Goal: Navigation & Orientation: Understand site structure

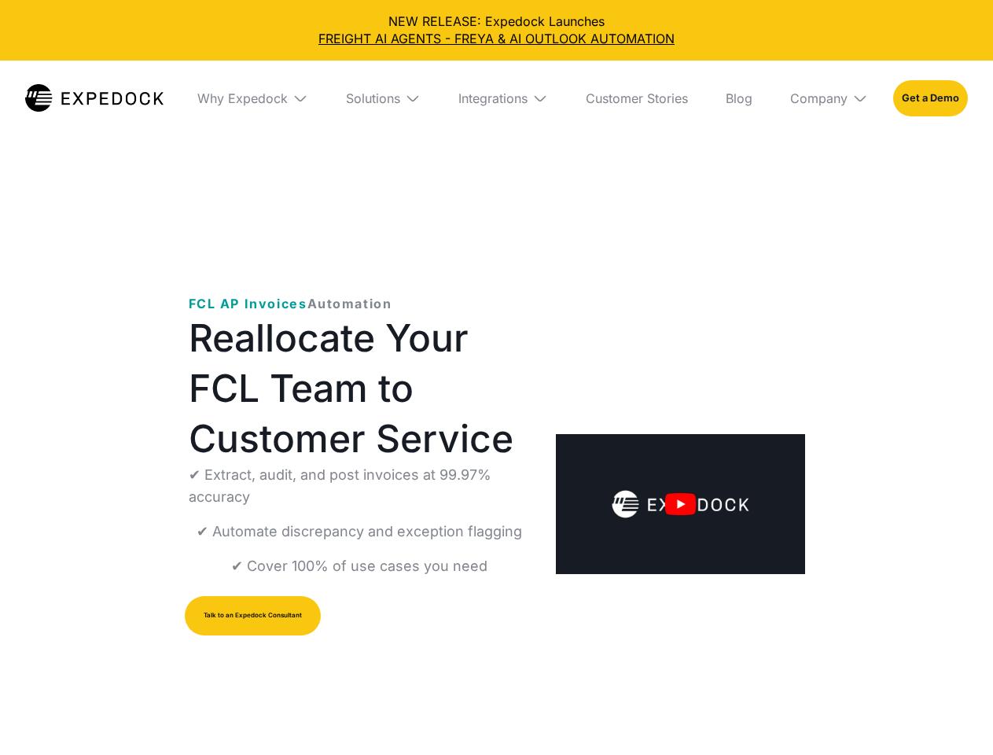
select select
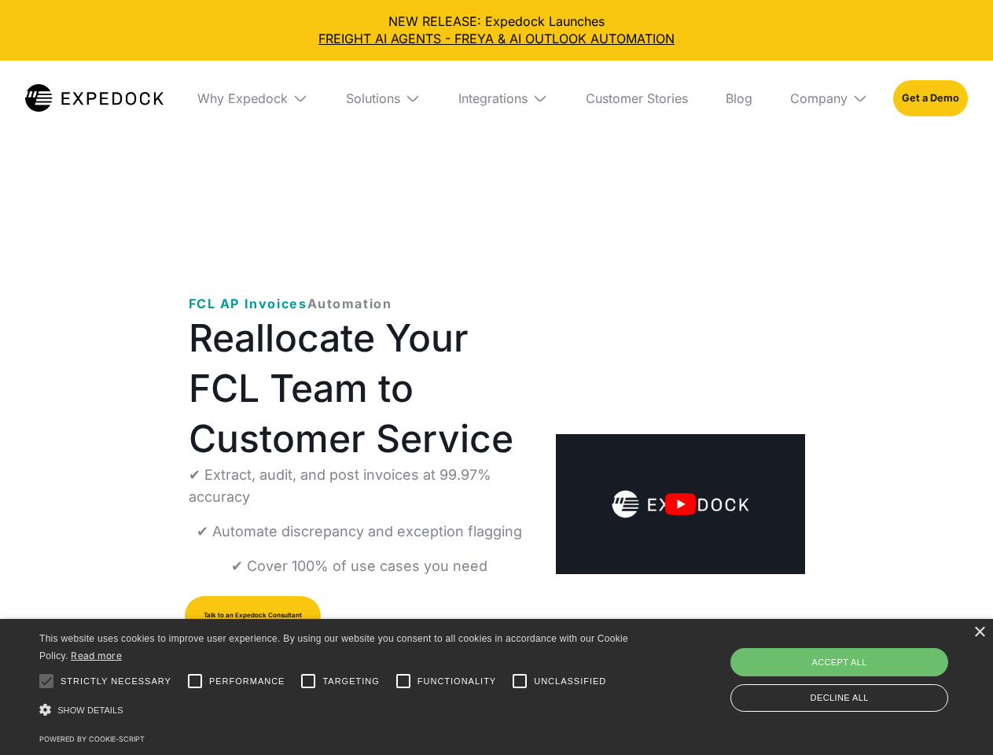
click at [496, 98] on div "Integrations" at bounding box center [492, 98] width 69 height 16
click at [252, 98] on div "Why Expedock" at bounding box center [229, 98] width 90 height 16
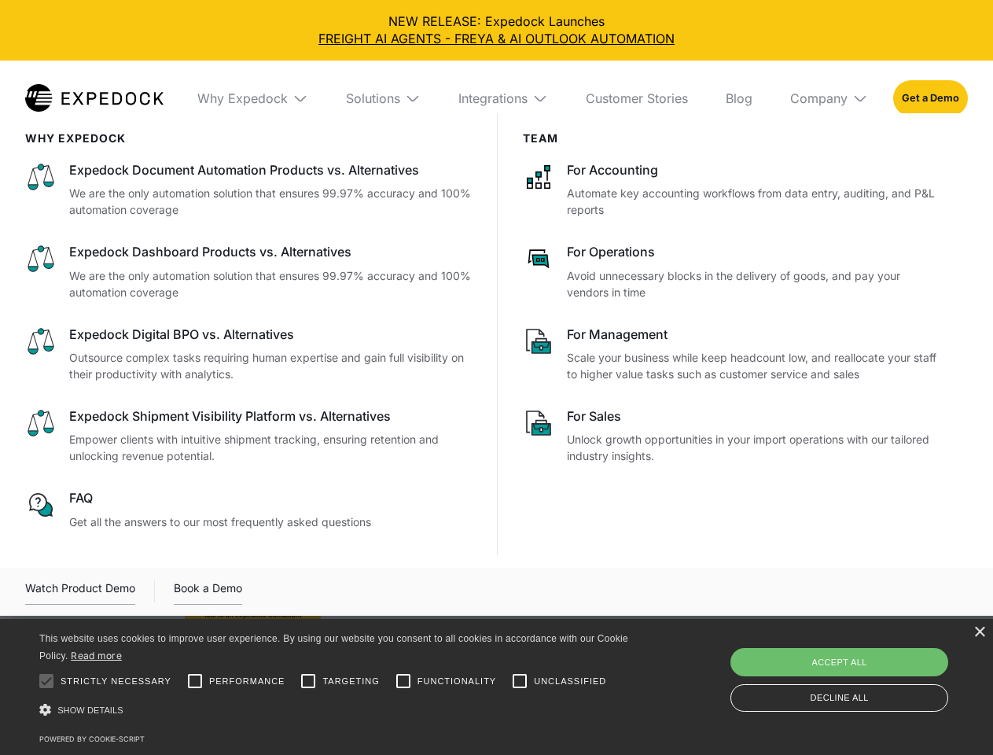
click at [383, 98] on div "Solutions" at bounding box center [373, 98] width 54 height 16
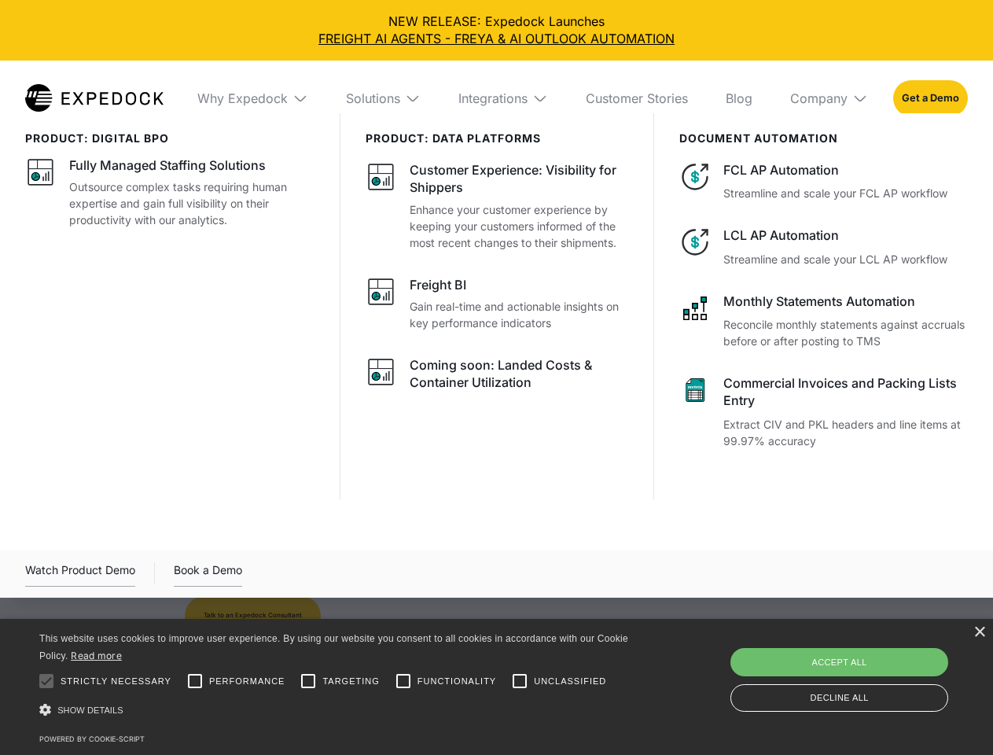
click at [503, 98] on div "Integrations" at bounding box center [492, 98] width 69 height 16
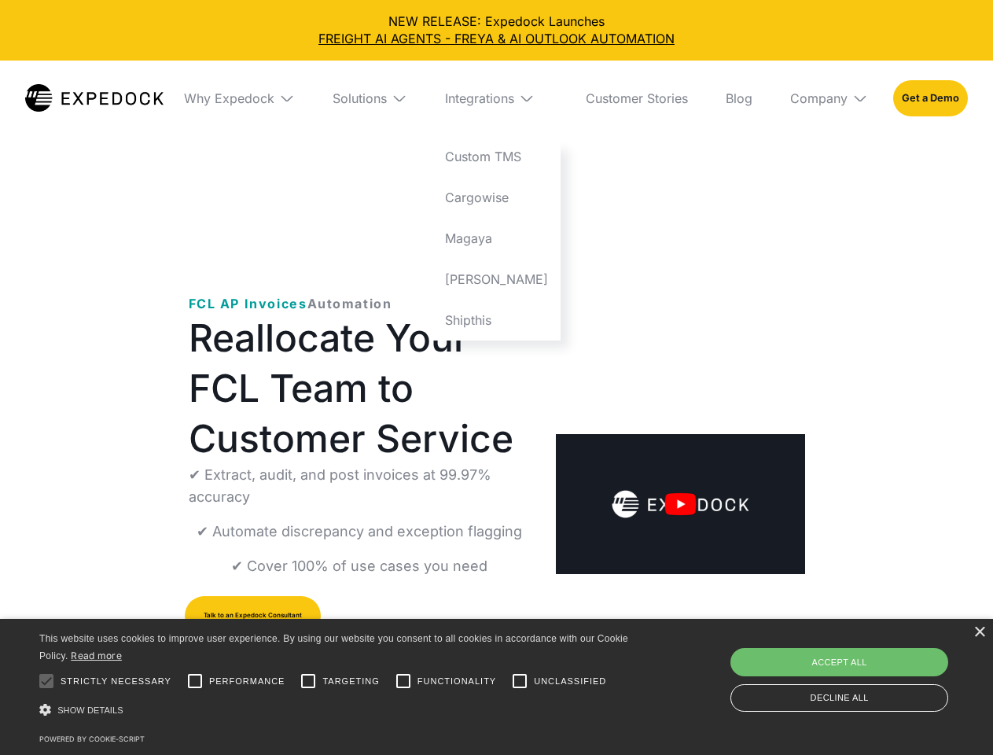
click at [829, 98] on div "Company" at bounding box center [818, 98] width 57 height 16
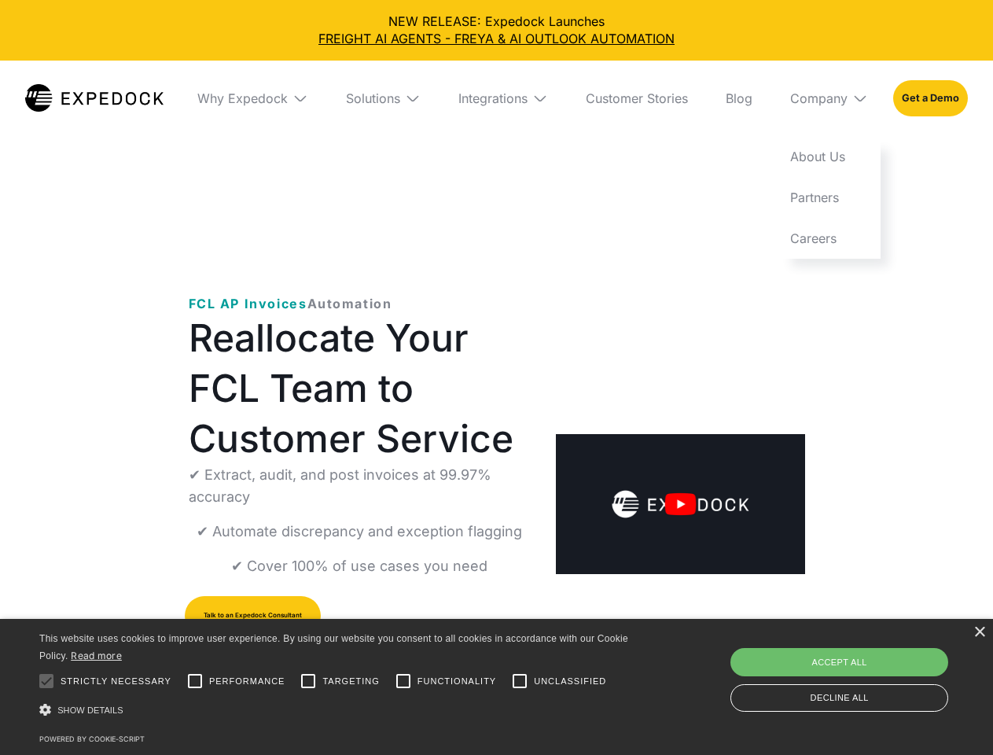
click at [679, 452] on img "open lightbox" at bounding box center [680, 504] width 248 height 140
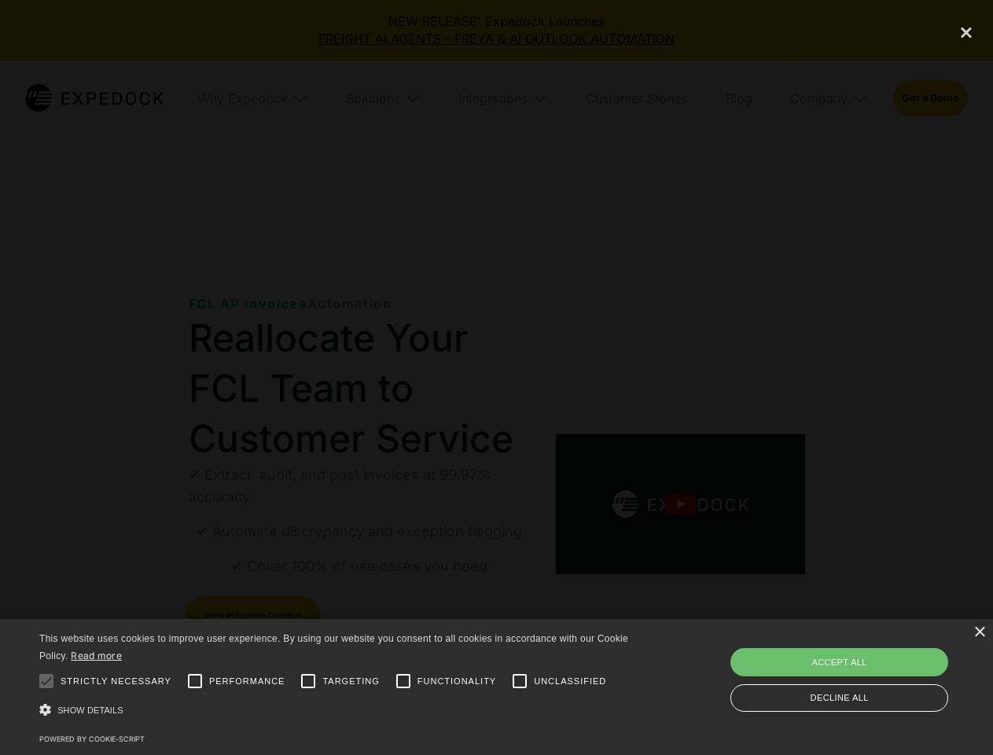
click at [46, 681] on div at bounding box center [46, 680] width 31 height 31
click at [195, 681] on input "Performance" at bounding box center [194, 680] width 31 height 31
checkbox input "true"
click at [308, 681] on input "Targeting" at bounding box center [308, 680] width 31 height 31
checkbox input "true"
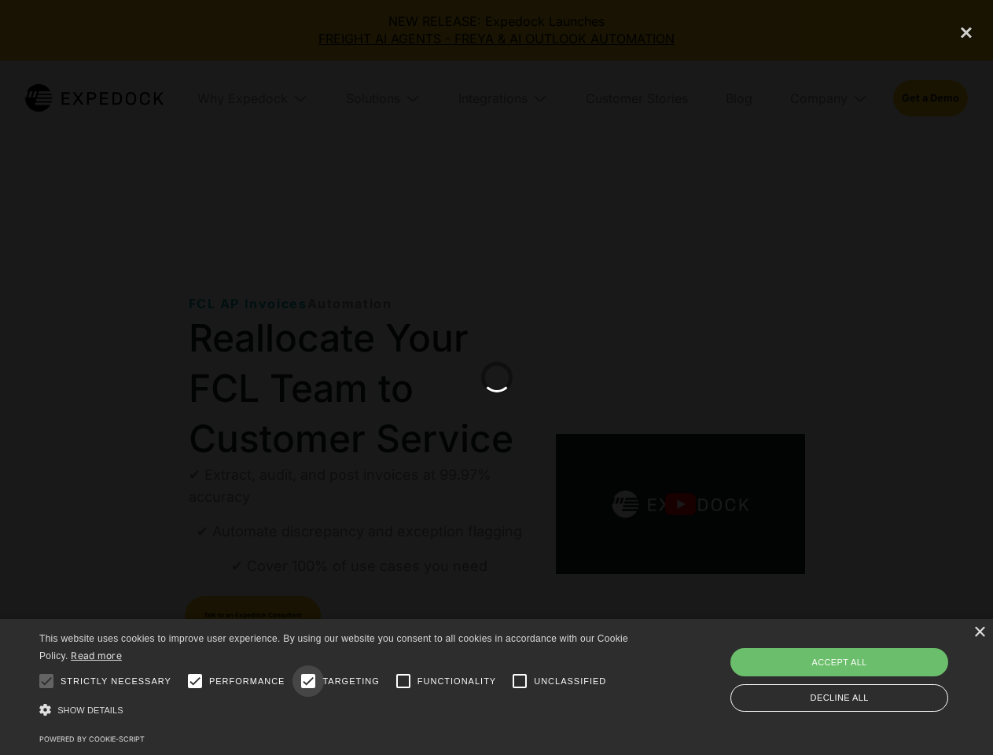
click at [403, 681] on input "Functionality" at bounding box center [403, 680] width 31 height 31
checkbox input "true"
